Goal: Transaction & Acquisition: Download file/media

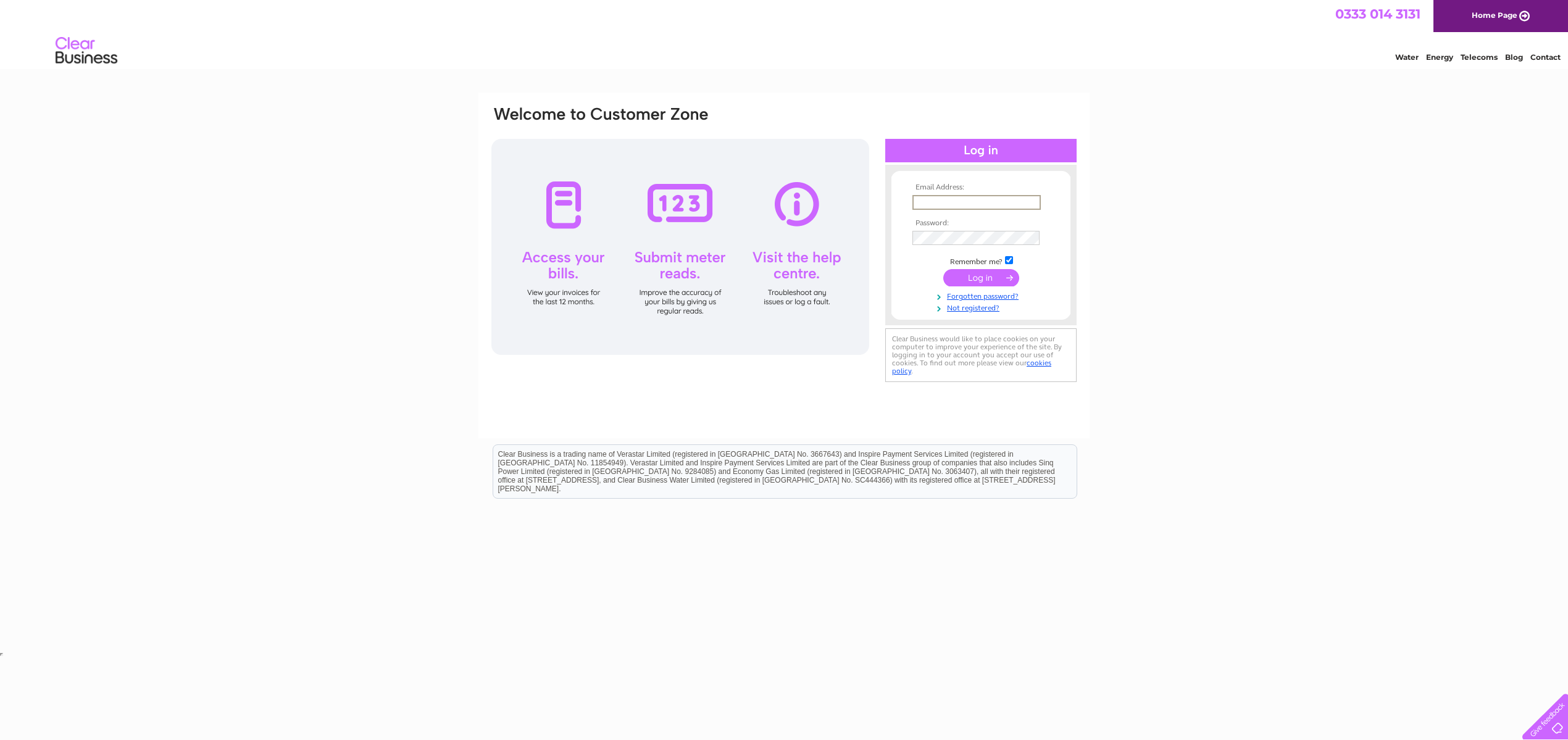
type input "hariuma3@hotmail.com"
click at [983, 276] on input "submit" at bounding box center [981, 278] width 76 height 17
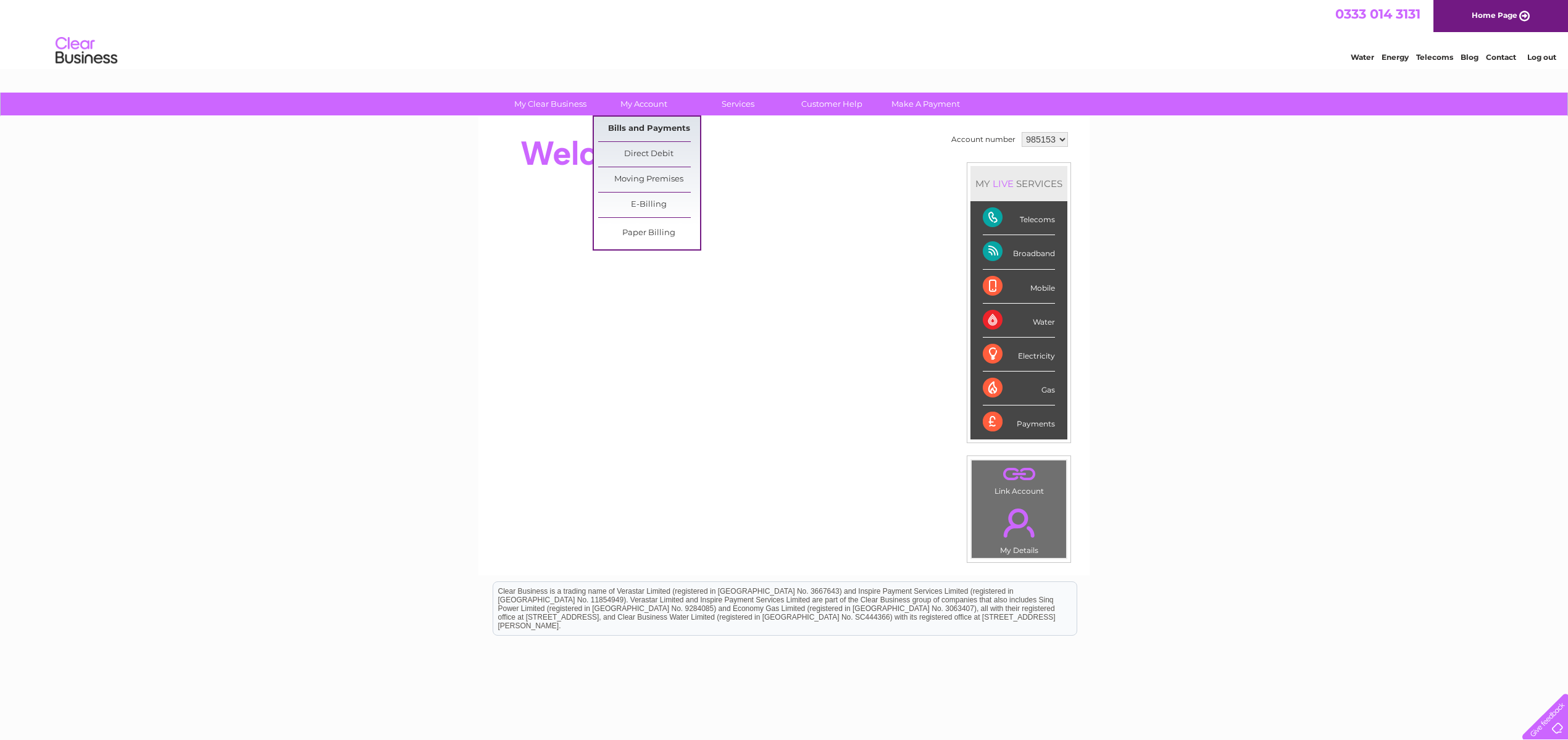
click at [652, 132] on link "Bills and Payments" at bounding box center [649, 130] width 102 height 25
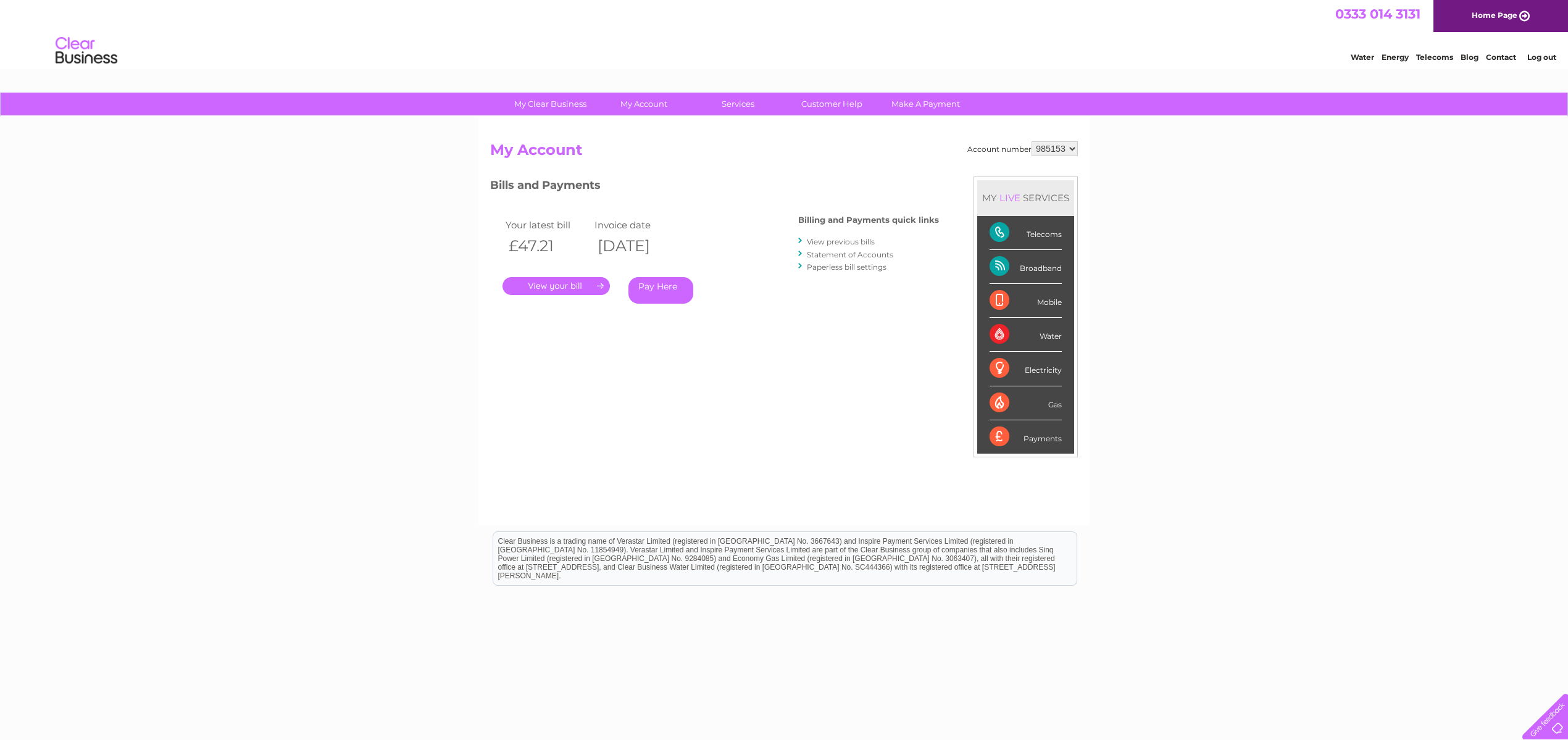
click at [563, 286] on link "." at bounding box center [557, 286] width 107 height 18
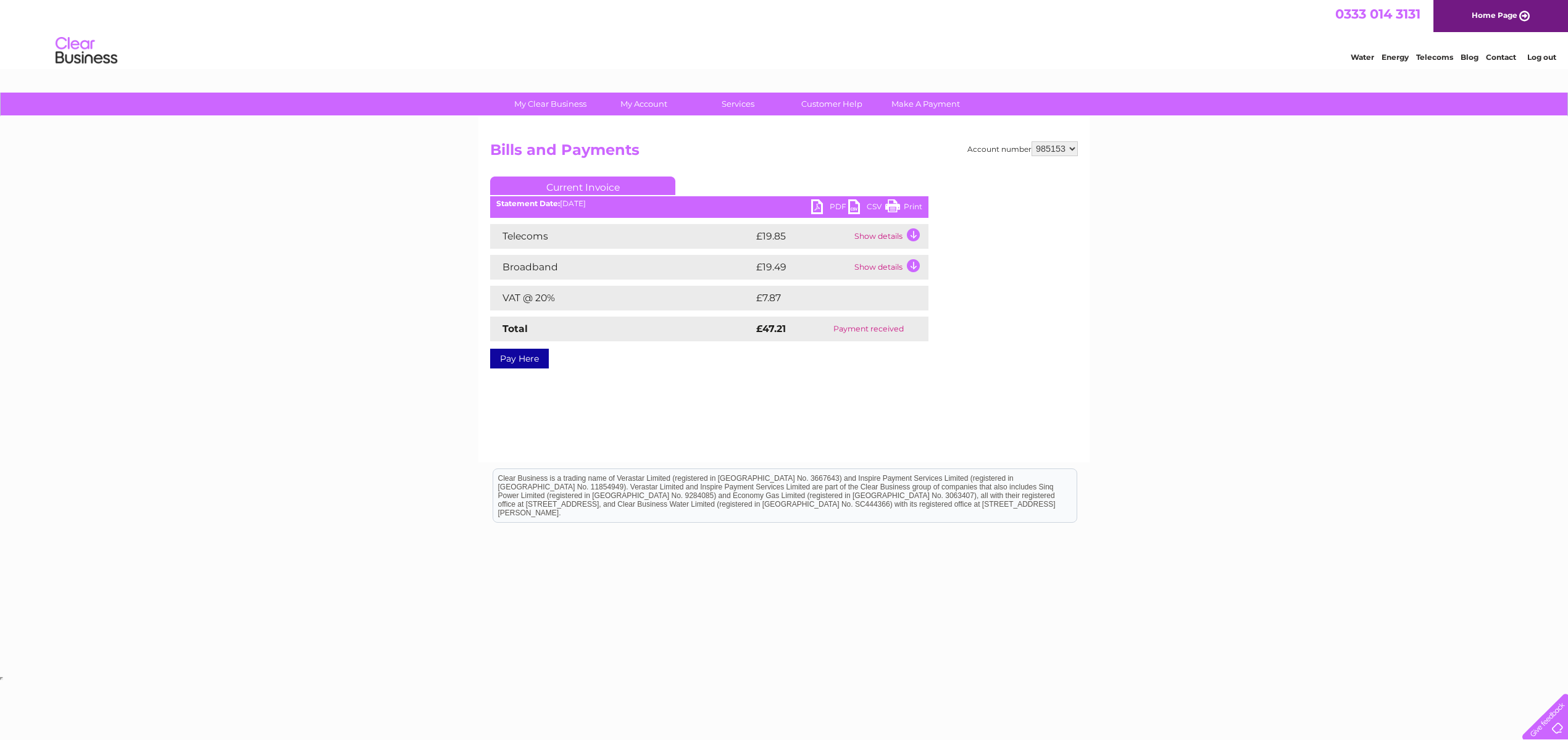
click at [813, 208] on link "PDF" at bounding box center [829, 208] width 37 height 18
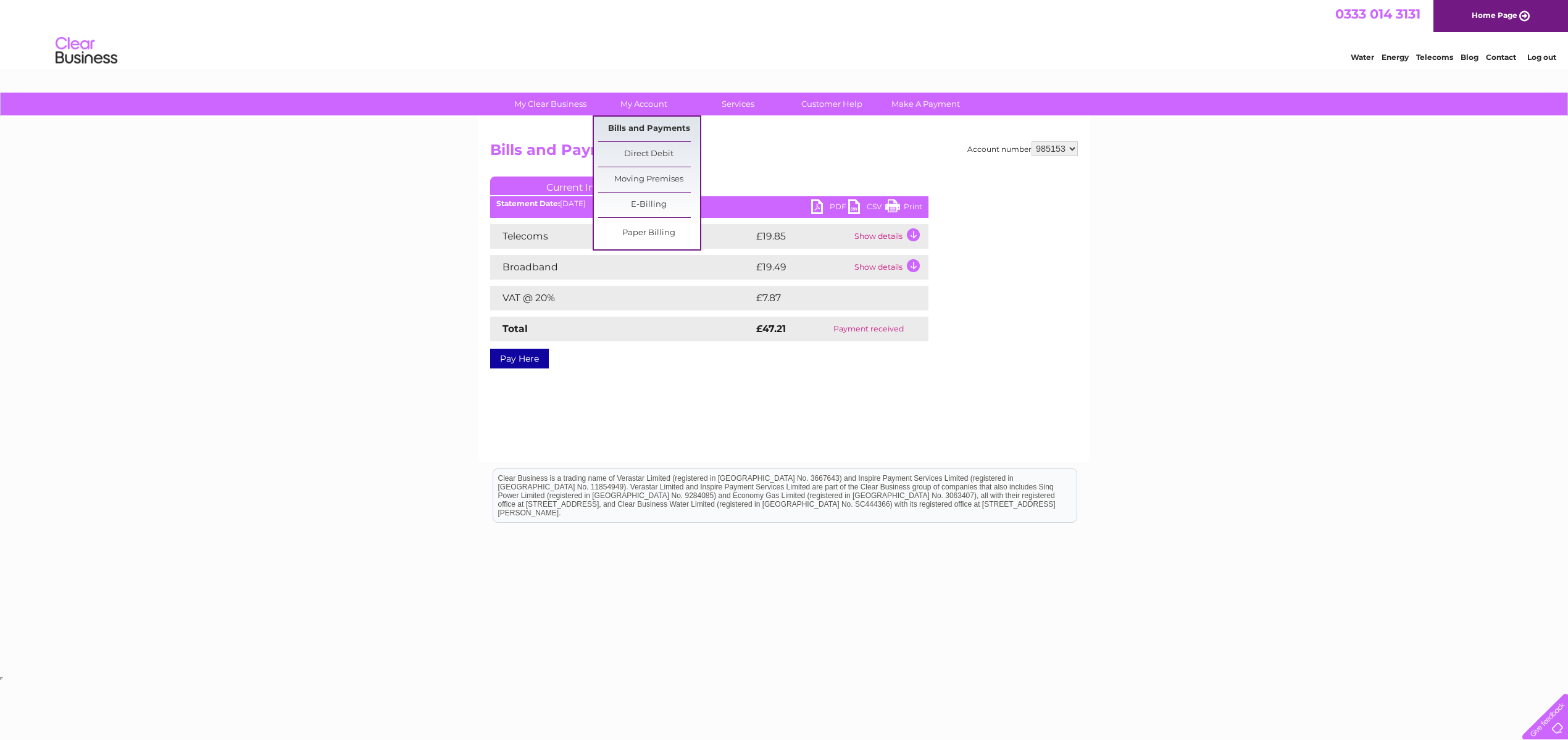
click at [636, 124] on link "Bills and Payments" at bounding box center [649, 130] width 102 height 25
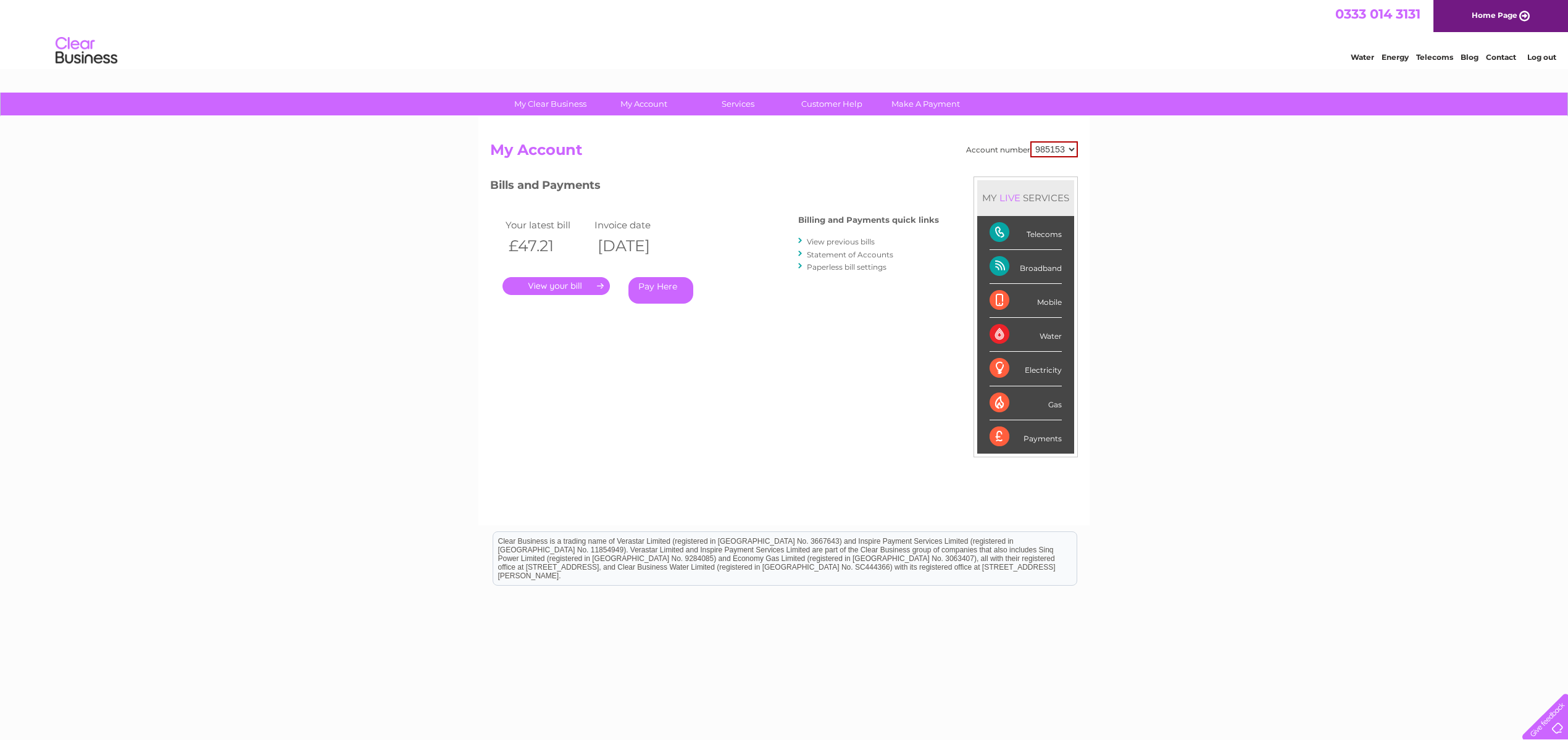
click at [831, 243] on link "View previous bills" at bounding box center [841, 242] width 68 height 10
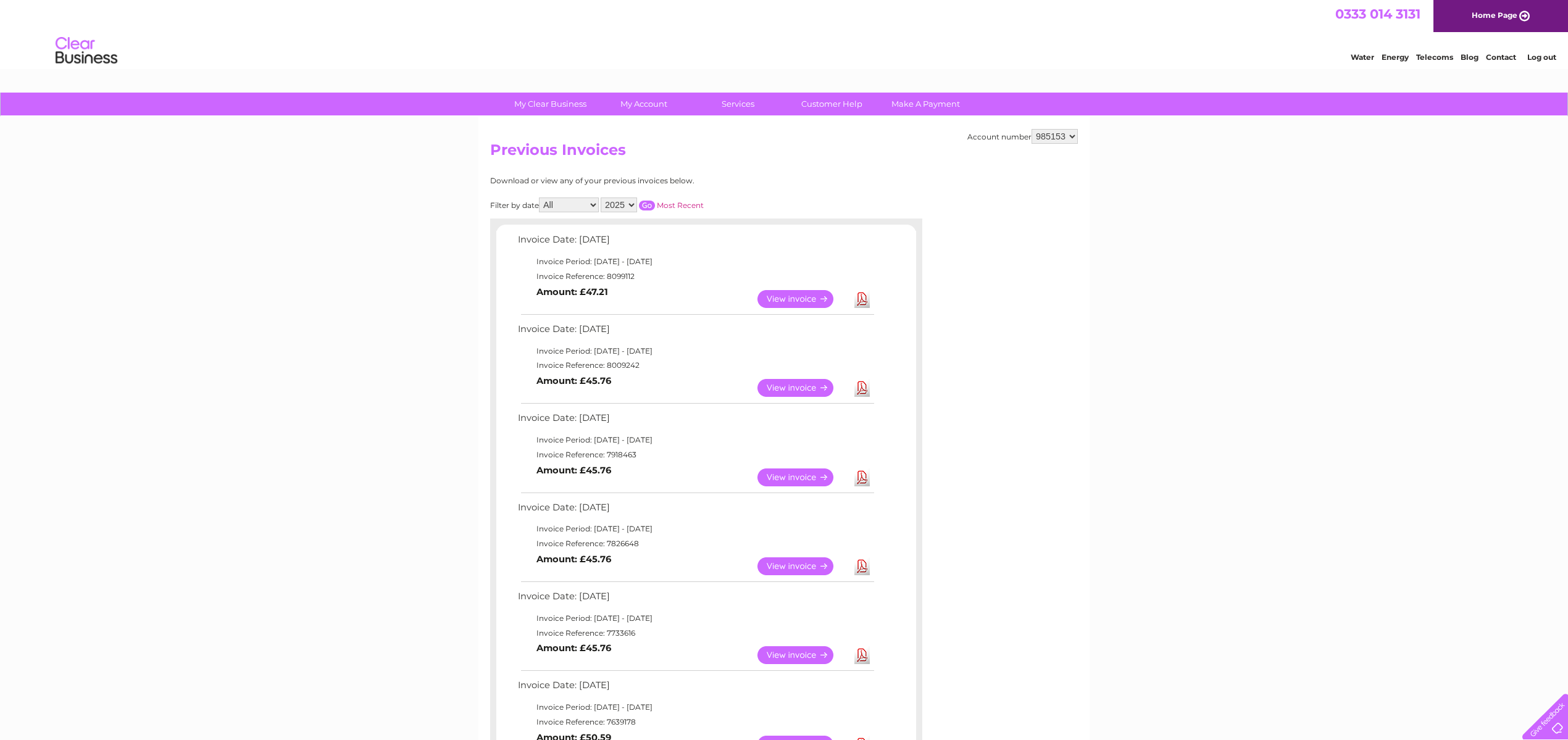
click at [861, 383] on link "Download" at bounding box center [862, 388] width 15 height 18
